Goal: Information Seeking & Learning: Learn about a topic

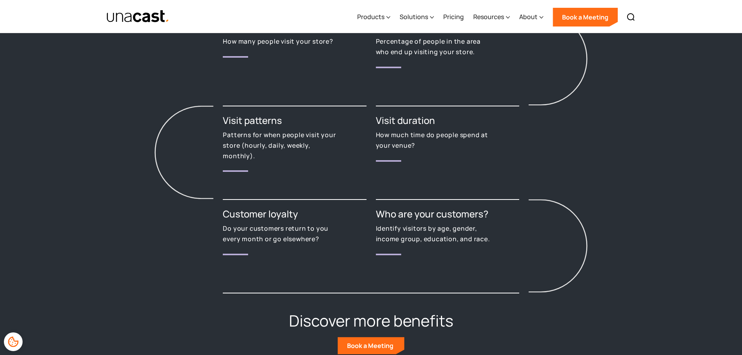
scroll to position [1013, 0]
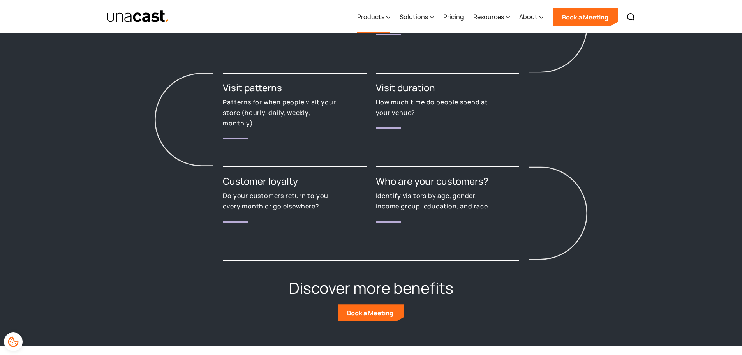
click at [377, 18] on div "Products" at bounding box center [370, 16] width 27 height 9
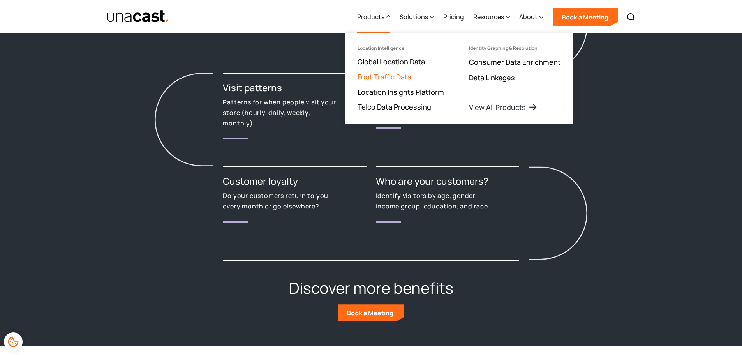
click at [389, 76] on link "Foot Traffic Data" at bounding box center [385, 76] width 54 height 9
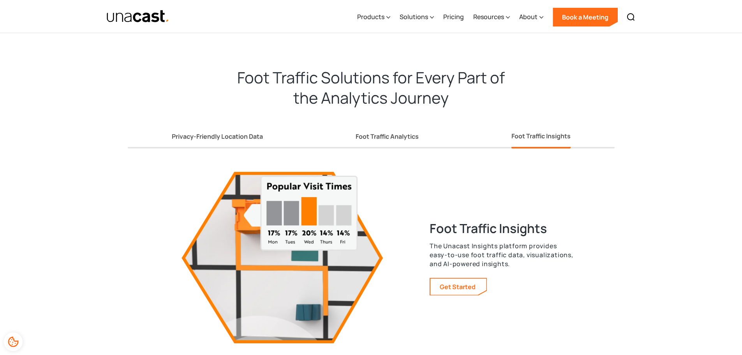
scroll to position [1403, 0]
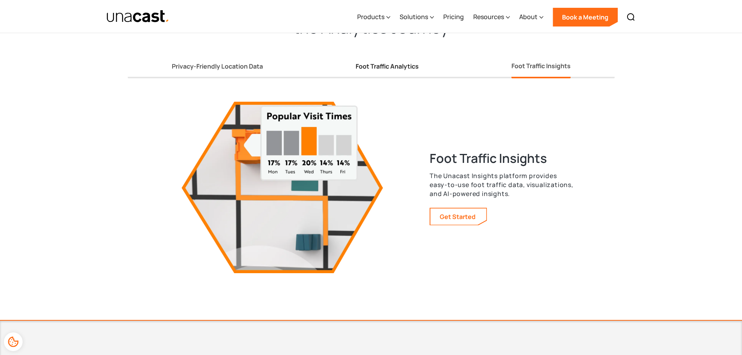
click at [397, 69] on div "Foot Traffic Analytics" at bounding box center [387, 66] width 63 height 8
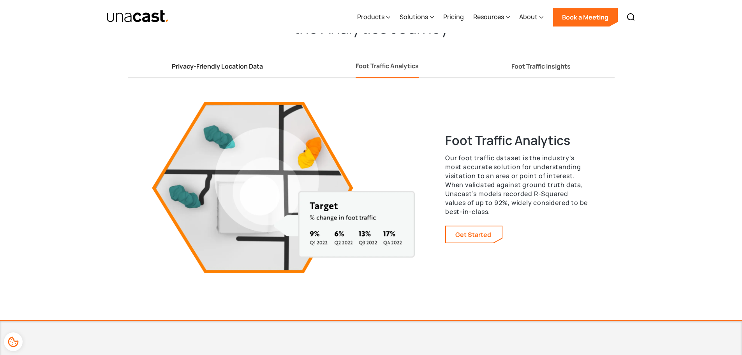
click at [218, 69] on div "Privacy-Friendly Location Data" at bounding box center [217, 66] width 91 height 8
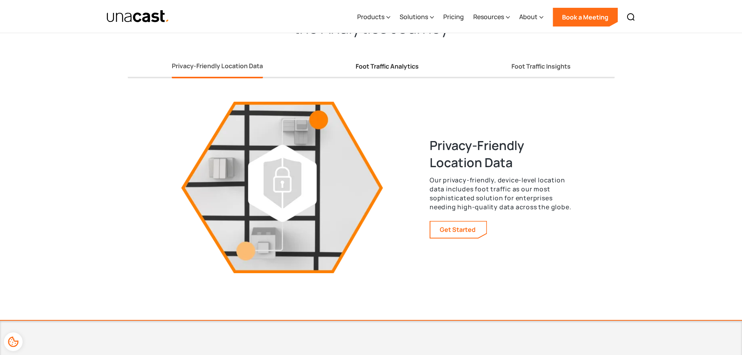
click at [362, 73] on link "Foot Traffic Analytics" at bounding box center [387, 68] width 63 height 21
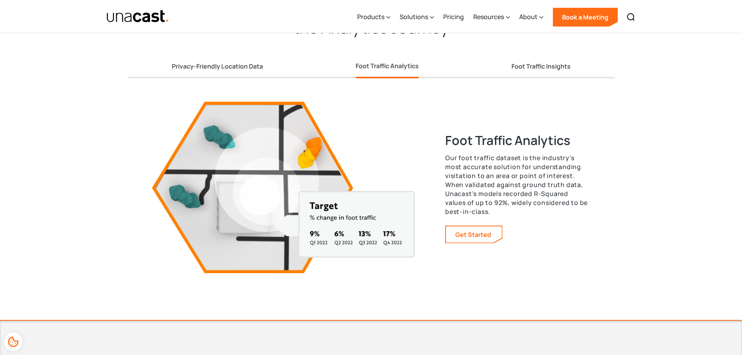
click at [478, 202] on p "Our foot traffic dataset is the industry's most accurate solution for understan…" at bounding box center [517, 185] width 145 height 63
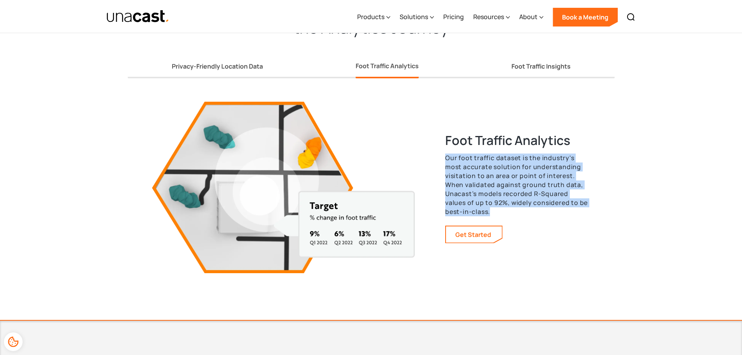
click at [478, 202] on p "Our foot traffic dataset is the industry's most accurate solution for understan…" at bounding box center [517, 185] width 145 height 63
click at [518, 202] on p "Our foot traffic dataset is the industry's most accurate solution for understan…" at bounding box center [517, 185] width 145 height 63
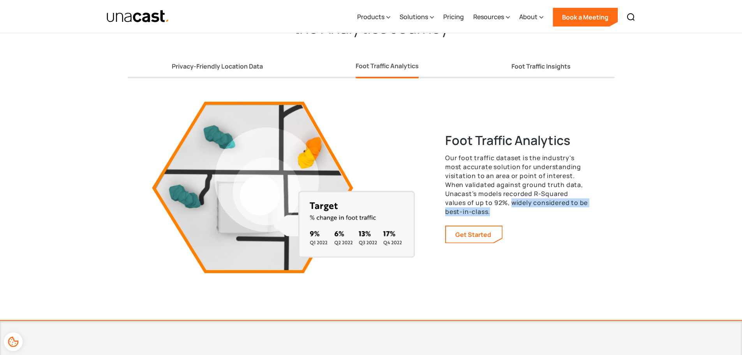
drag, startPoint x: 518, startPoint y: 202, endPoint x: 517, endPoint y: 212, distance: 9.9
click at [517, 212] on p "Our foot traffic dataset is the industry's most accurate solution for understan…" at bounding box center [517, 185] width 145 height 63
click at [517, 210] on p "Our foot traffic dataset is the industry's most accurate solution for understan…" at bounding box center [517, 185] width 145 height 63
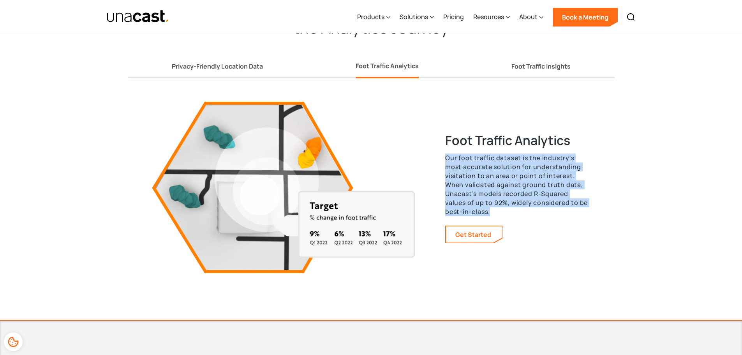
click at [517, 210] on p "Our foot traffic dataset is the industry's most accurate solution for understan…" at bounding box center [517, 185] width 145 height 63
click at [517, 209] on p "Our foot traffic dataset is the industry's most accurate solution for understan…" at bounding box center [517, 185] width 145 height 63
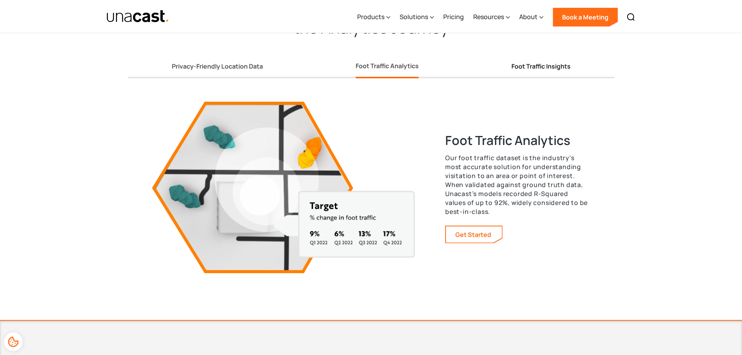
click at [530, 71] on link "Foot Traffic Insights" at bounding box center [541, 68] width 59 height 21
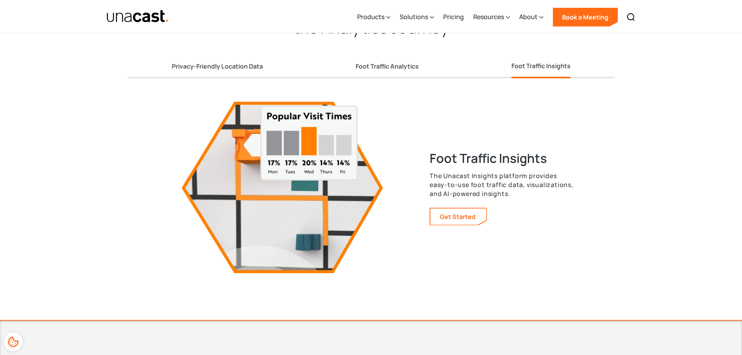
click at [488, 178] on p "The Unacast Insights platform provides easy-to-use foot traffic data, visualiza…" at bounding box center [502, 184] width 145 height 27
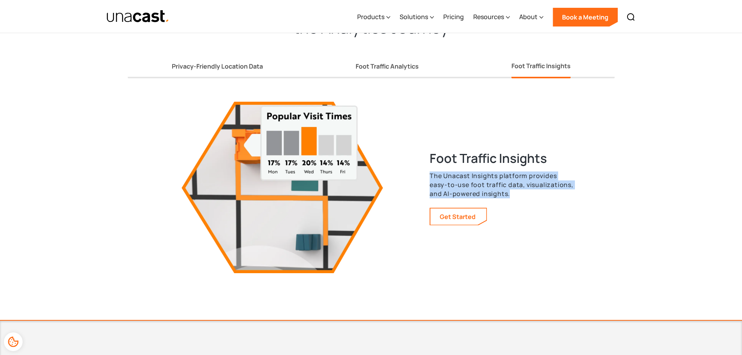
click at [488, 178] on p "The Unacast Insights platform provides easy-to-use foot traffic data, visualiza…" at bounding box center [502, 184] width 145 height 27
click at [493, 186] on p "The Unacast Insights platform provides easy-to-use foot traffic data, visualiza…" at bounding box center [502, 184] width 145 height 27
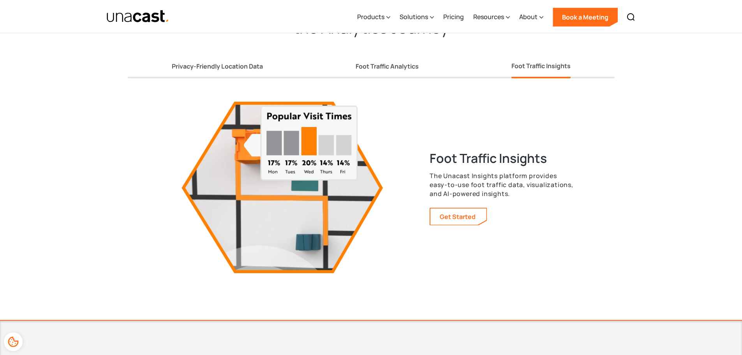
click at [404, 57] on div "Privacy-Friendly Location Data Foot Traffic Analytics Foot Traffic Insights" at bounding box center [371, 61] width 487 height 34
click at [392, 71] on link "Foot Traffic Analytics" at bounding box center [387, 68] width 63 height 21
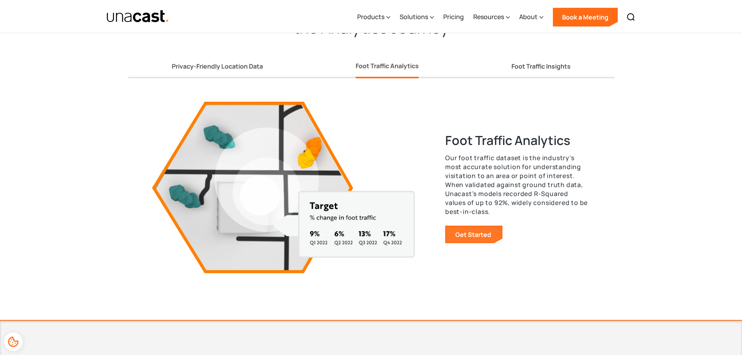
click at [457, 239] on link "Get Started" at bounding box center [474, 234] width 56 height 16
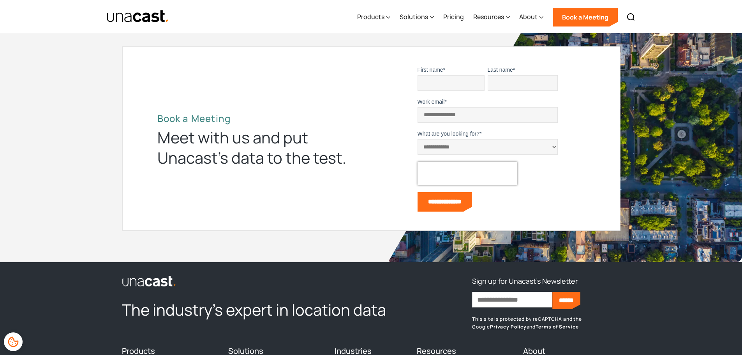
scroll to position [1928, 0]
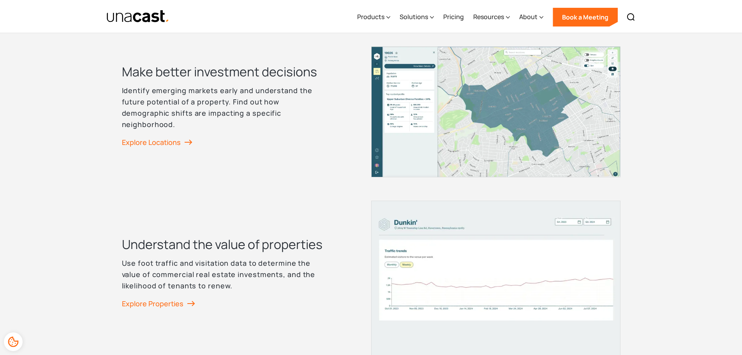
scroll to position [1052, 0]
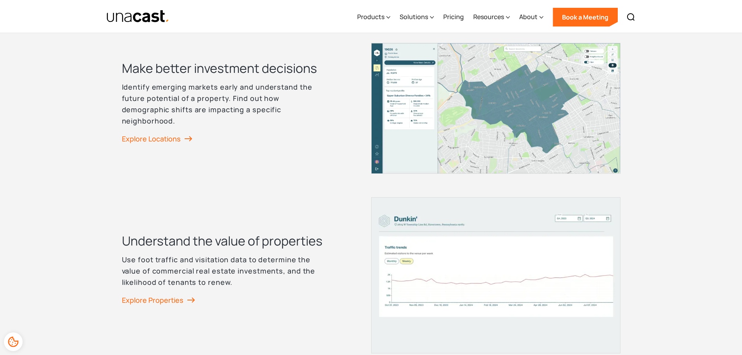
click at [277, 92] on p "Identify emerging markets early and understand the future potential of a proper…" at bounding box center [223, 103] width 203 height 45
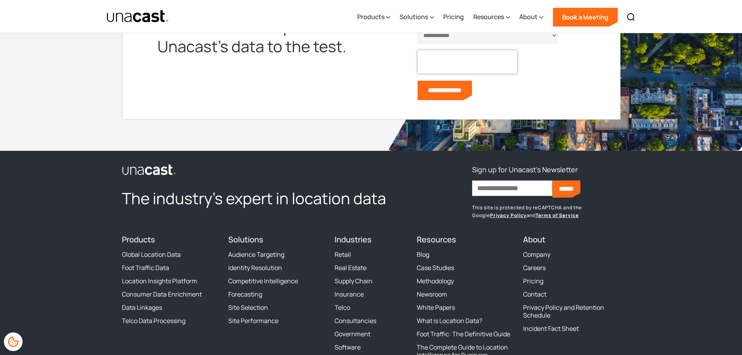
scroll to position [3157, 0]
